Goal: Information Seeking & Learning: Learn about a topic

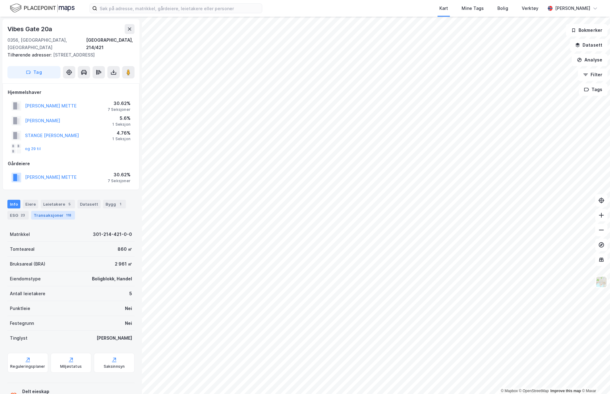
click at [64, 211] on div "Transaksjoner 118" at bounding box center [53, 215] width 44 height 9
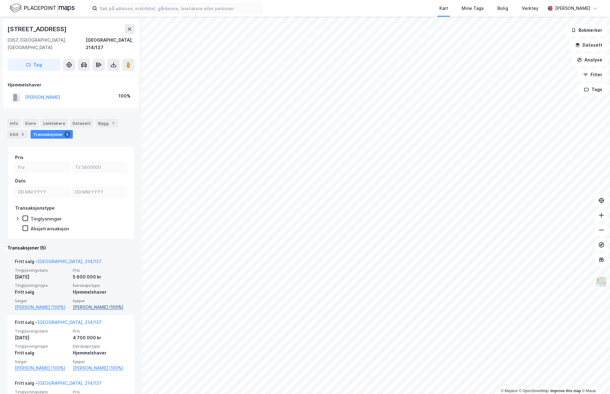
click at [77, 307] on link "[PERSON_NAME] (100%)" at bounding box center [100, 306] width 54 height 7
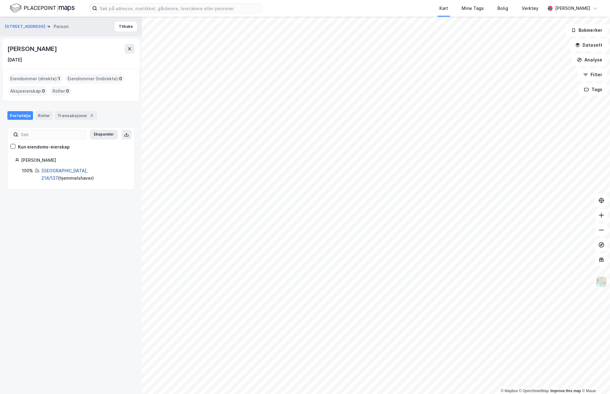
click at [53, 170] on link "[GEOGRAPHIC_DATA], 214/137" at bounding box center [64, 174] width 46 height 13
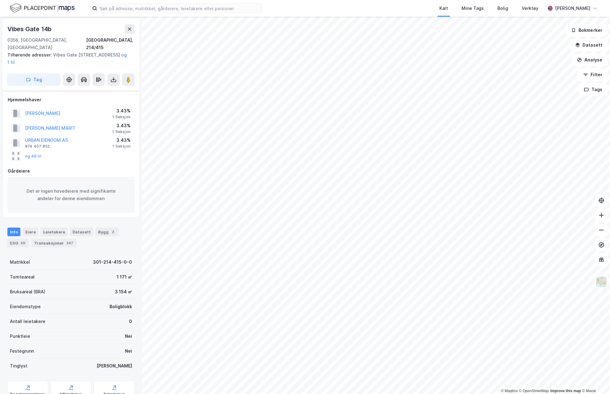
scroll to position [102, 0]
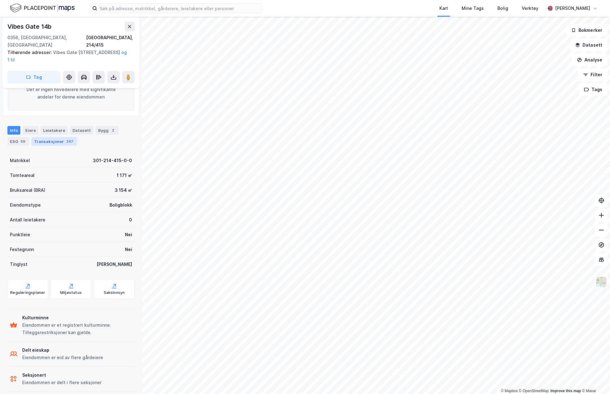
click at [56, 137] on div "Transaksjoner 247" at bounding box center [53, 141] width 45 height 9
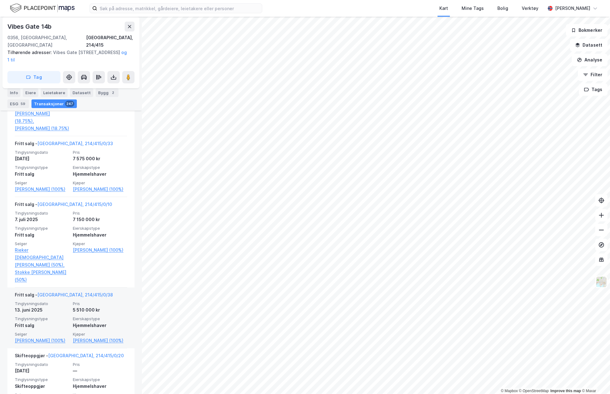
scroll to position [463, 0]
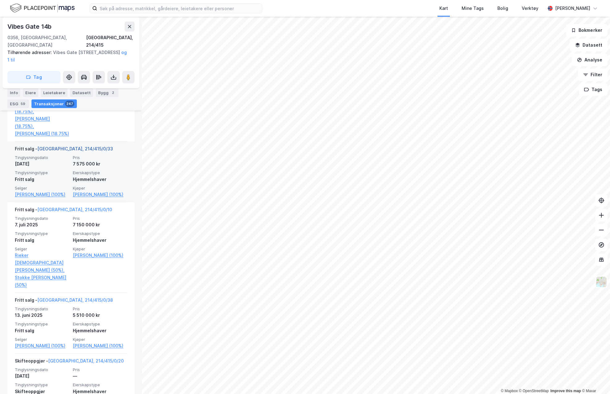
click at [61, 151] on link "[GEOGRAPHIC_DATA], 214/415/0/33" at bounding box center [75, 148] width 76 height 5
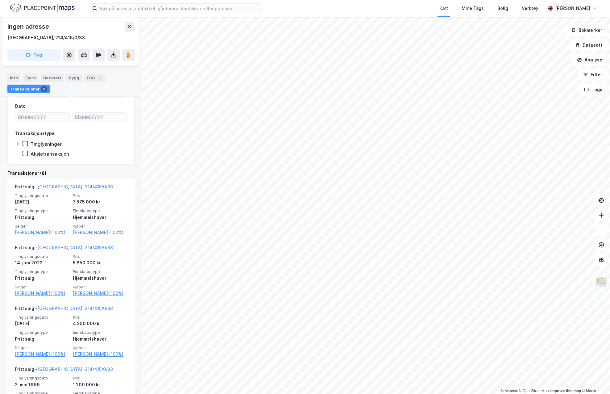
scroll to position [123, 0]
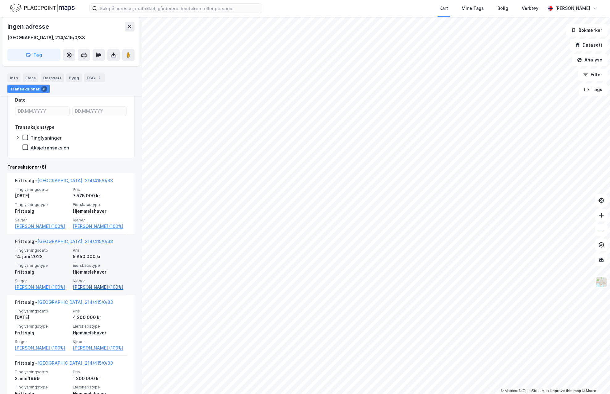
click at [81, 291] on link "[PERSON_NAME] (100%)" at bounding box center [100, 286] width 54 height 7
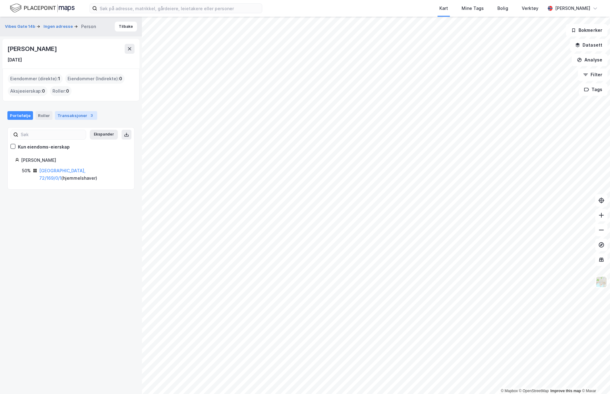
click at [74, 116] on div "Transaksjoner 3" at bounding box center [76, 115] width 42 height 9
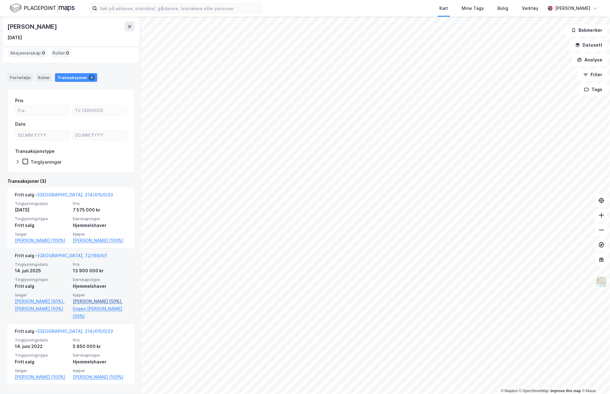
scroll to position [58, 0]
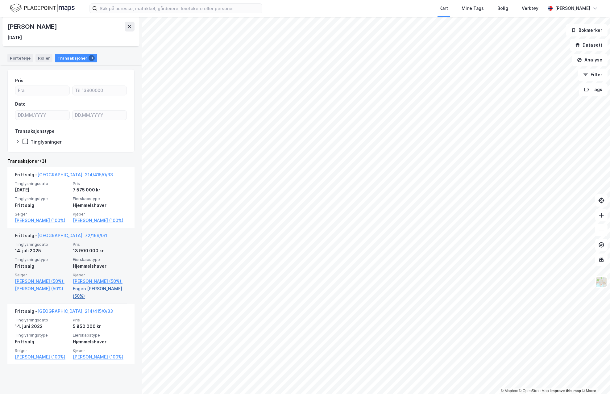
click at [99, 300] on link "Engen [PERSON_NAME] (50%)" at bounding box center [100, 292] width 54 height 15
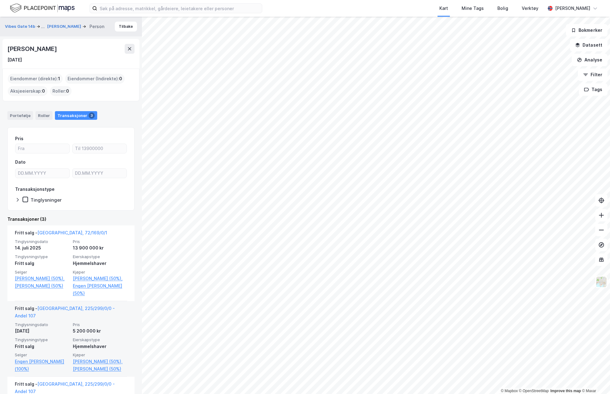
scroll to position [62, 0]
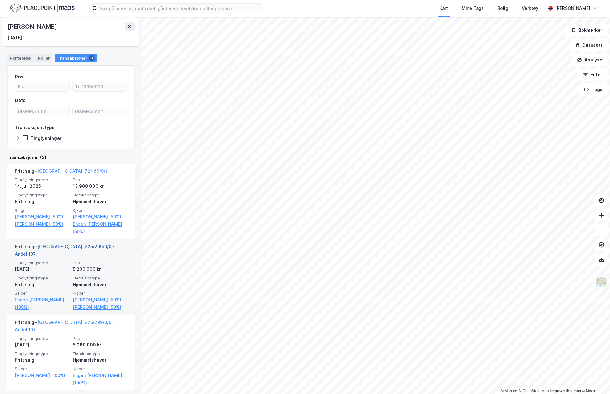
click at [92, 254] on link "[GEOGRAPHIC_DATA], 225/299/0/0 - Andel 107" at bounding box center [65, 250] width 100 height 13
